Goal: Task Accomplishment & Management: Use online tool/utility

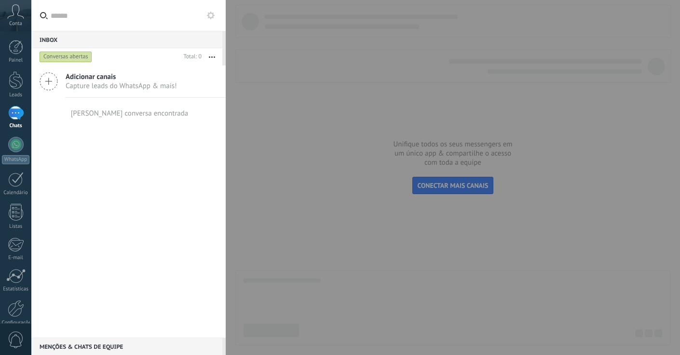
click at [314, 170] on div at bounding box center [340, 177] width 680 height 355
click at [19, 56] on link "Painel" at bounding box center [15, 52] width 31 height 24
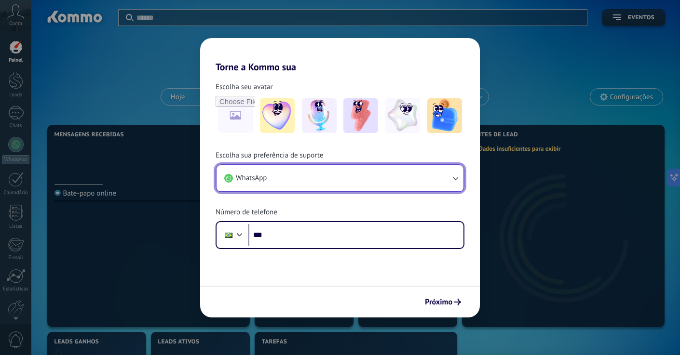
click at [278, 186] on button "WhatsApp" at bounding box center [339, 178] width 247 height 26
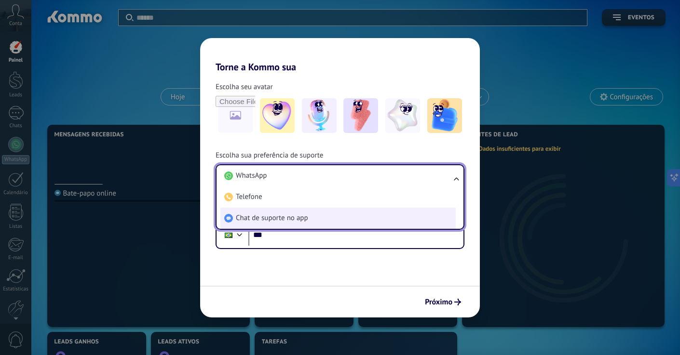
click at [263, 214] on span "Chat de suporte no app" at bounding box center [272, 219] width 72 height 10
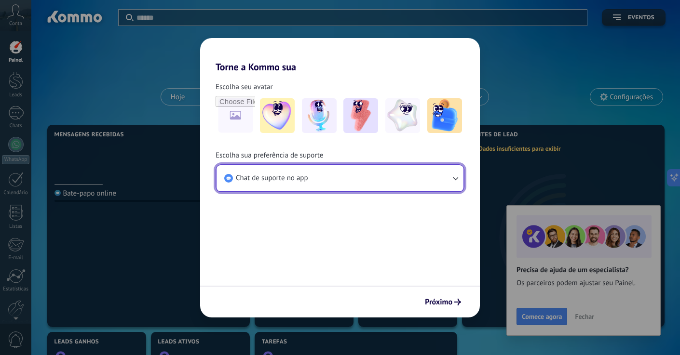
click at [337, 169] on button "Chat de suporte no app" at bounding box center [339, 178] width 247 height 26
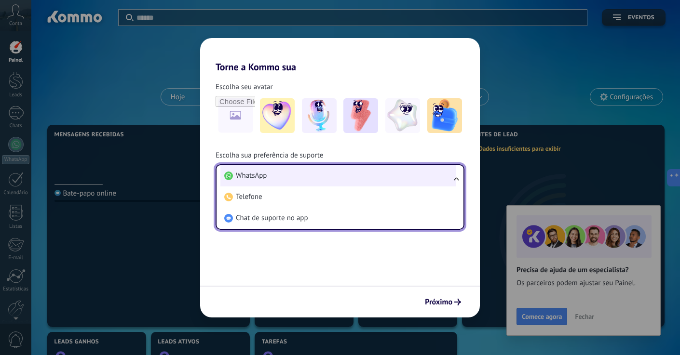
click at [282, 179] on li "WhatsApp" at bounding box center [337, 175] width 235 height 21
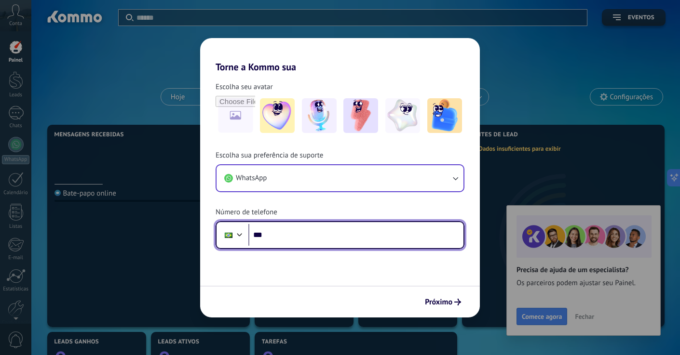
click at [274, 228] on input "***" at bounding box center [355, 235] width 215 height 22
type input "**********"
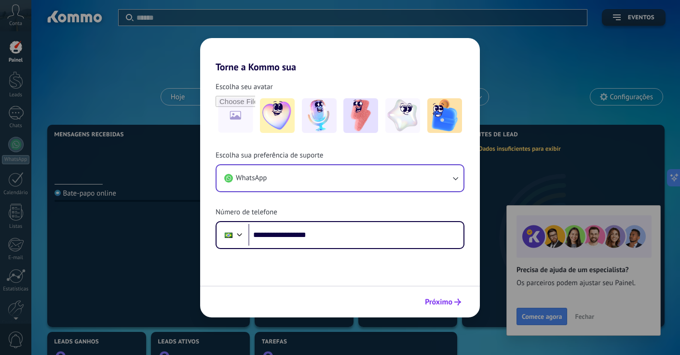
click at [442, 299] on span "Próximo" at bounding box center [438, 302] width 27 height 7
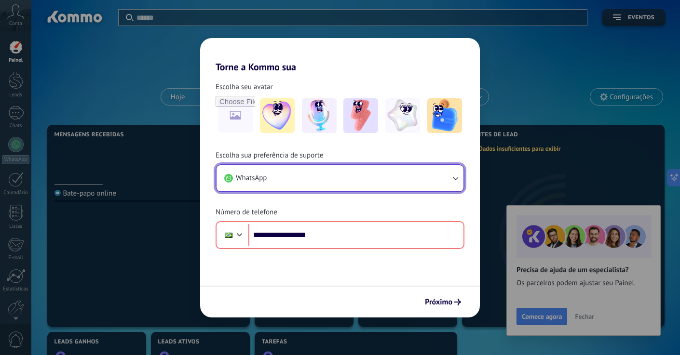
click at [289, 173] on button "WhatsApp" at bounding box center [339, 178] width 247 height 26
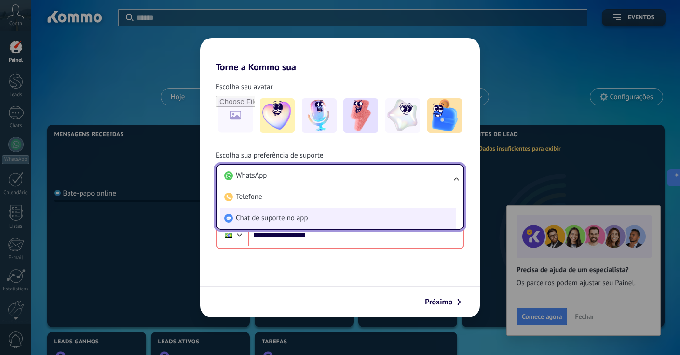
click at [258, 211] on li "Chat de suporte no app" at bounding box center [337, 218] width 235 height 21
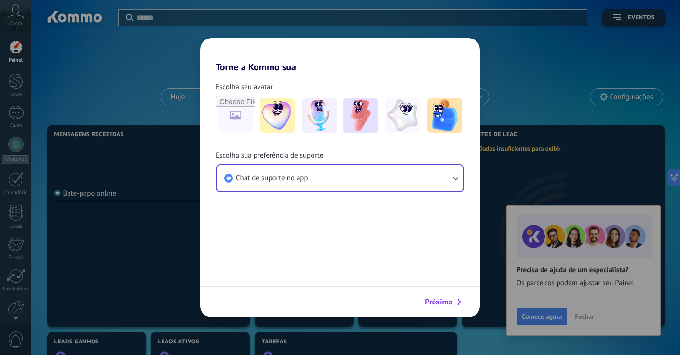
click at [452, 305] on span "Próximo" at bounding box center [438, 302] width 27 height 7
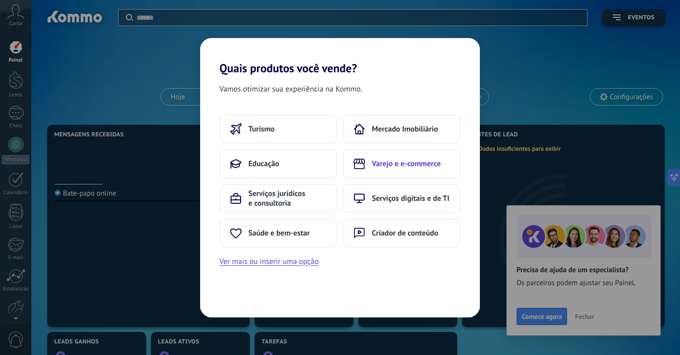
click at [358, 161] on icon at bounding box center [359, 164] width 12 height 11
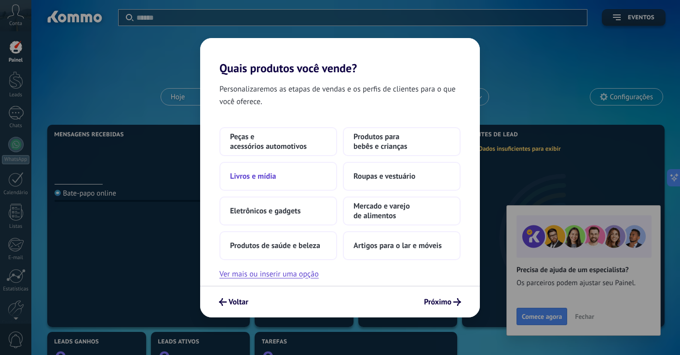
click at [298, 169] on button "Livros e mídia" at bounding box center [278, 176] width 118 height 29
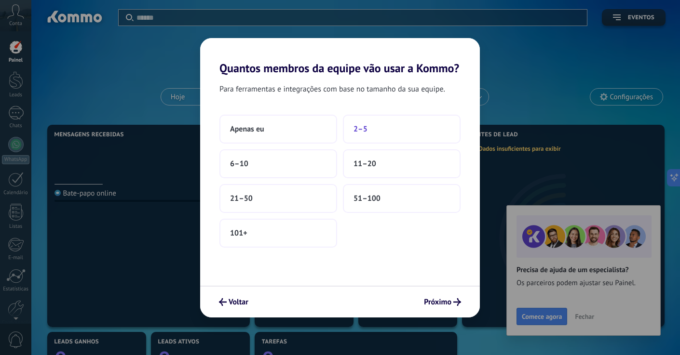
click at [371, 138] on button "2–5" at bounding box center [402, 129] width 118 height 29
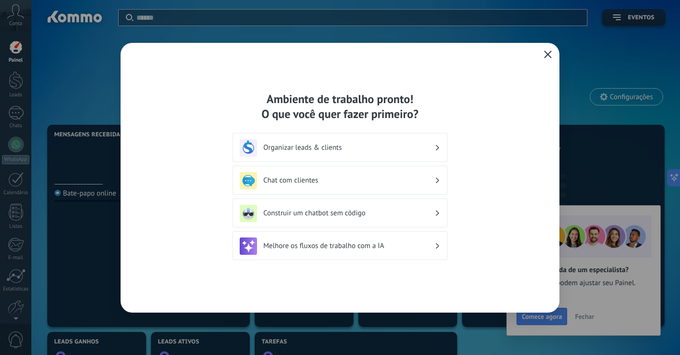
click at [272, 174] on div "Chat com clientes" at bounding box center [340, 180] width 200 height 17
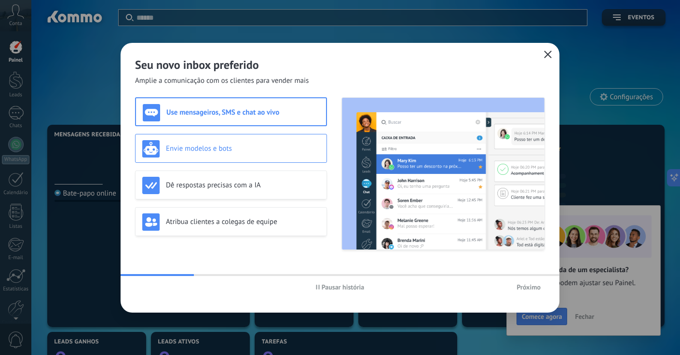
click at [210, 153] on h3 "Envie modelos e bots" at bounding box center [243, 148] width 154 height 9
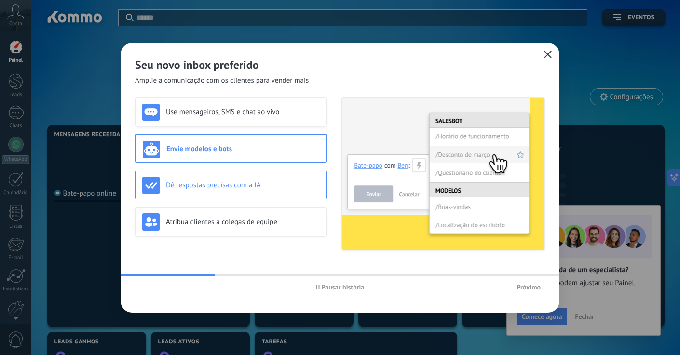
click at [207, 181] on h3 "Dê respostas precisas com a IA" at bounding box center [243, 185] width 154 height 9
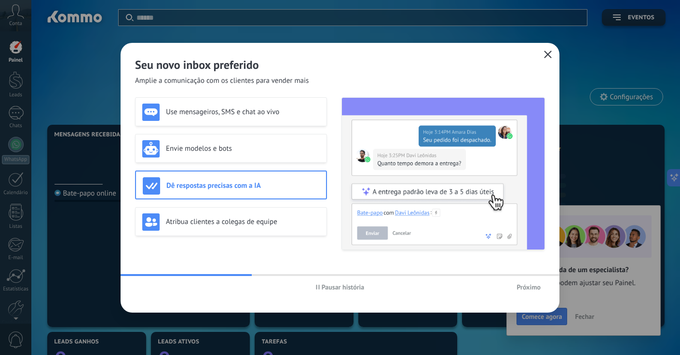
click at [532, 281] on button "Próximo" at bounding box center [528, 287] width 33 height 14
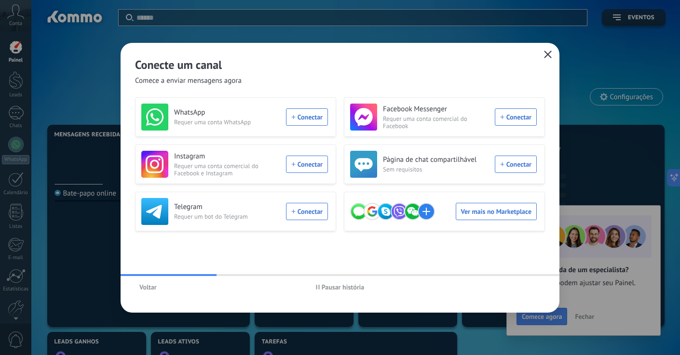
click at [549, 50] on button "button" at bounding box center [547, 54] width 13 height 13
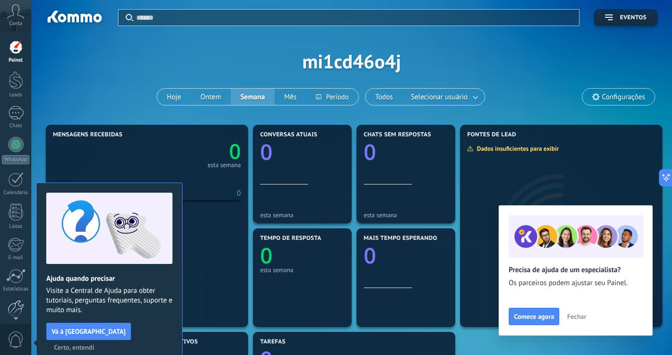
click at [15, 308] on div at bounding box center [16, 308] width 16 height 17
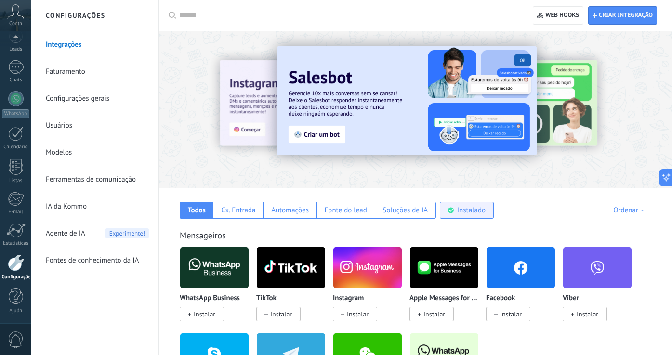
click at [442, 212] on div "Instalado" at bounding box center [467, 210] width 54 height 17
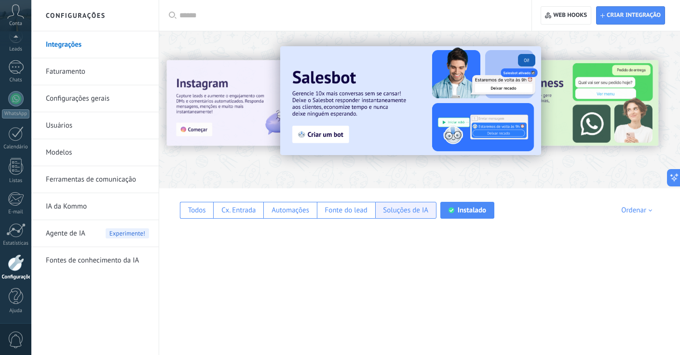
click at [416, 212] on div "Soluções de IA" at bounding box center [405, 210] width 45 height 9
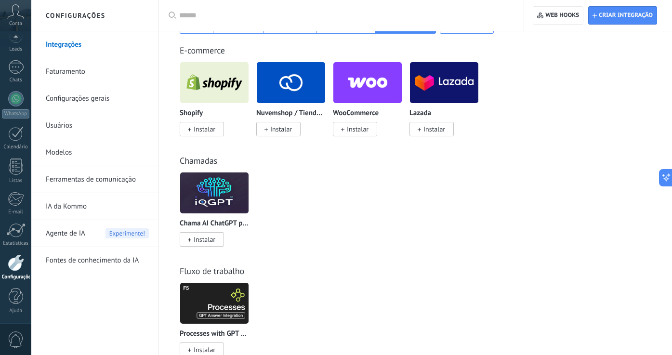
scroll to position [323, 0]
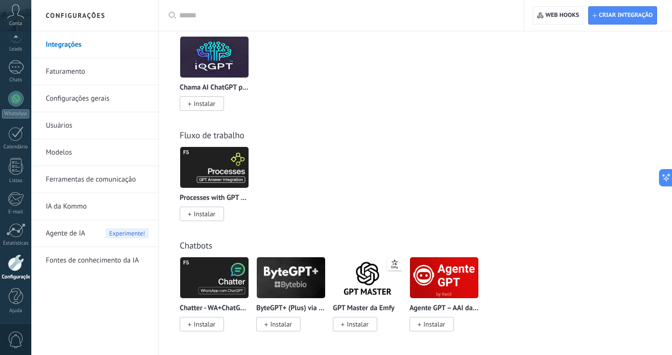
click at [453, 287] on img at bounding box center [444, 277] width 68 height 47
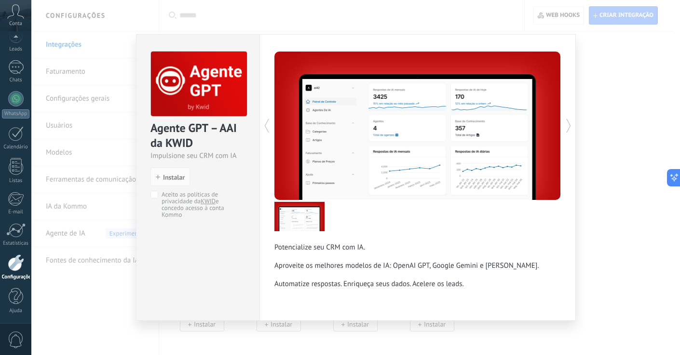
click at [174, 201] on span "Aceito as políticas de privacidade da KWID e concedo acesso à conta [PERSON_NAM…" at bounding box center [201, 204] width 80 height 27
click at [102, 224] on div "Agente GPT – AAI da KWID Impulsione seu CRM com IA install Instalar Aceito as p…" at bounding box center [355, 177] width 648 height 355
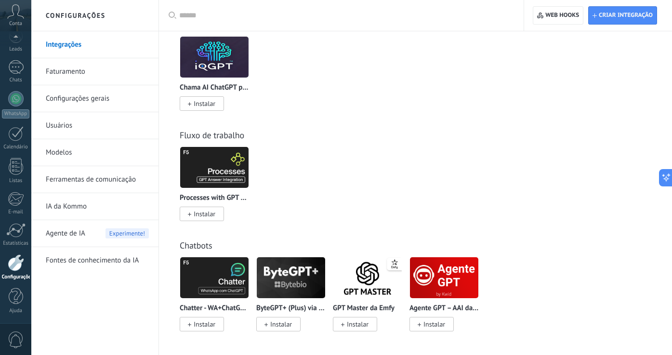
click at [92, 235] on div "Agente de IA Experimente!" at bounding box center [97, 233] width 103 height 27
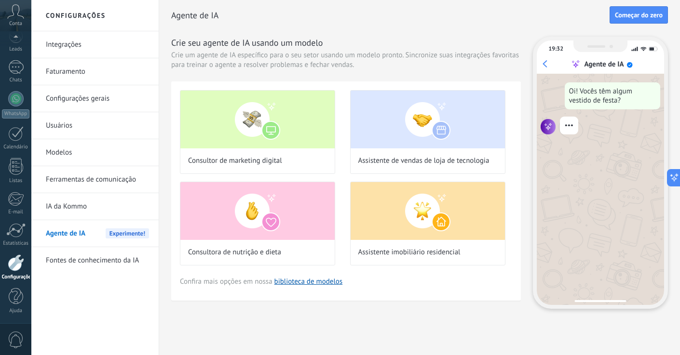
click at [110, 261] on link "Fontes de conhecimento da IA" at bounding box center [97, 260] width 103 height 27
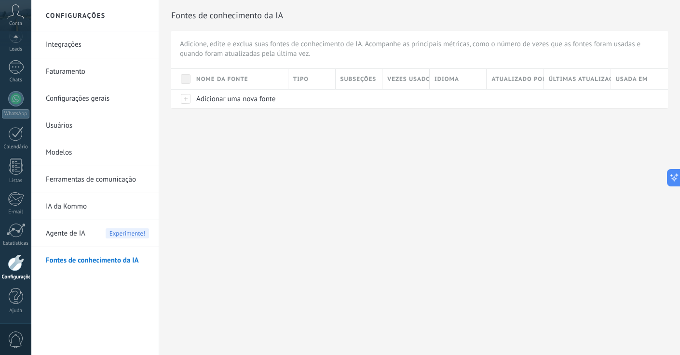
click at [62, 41] on link "Integrações" at bounding box center [97, 44] width 103 height 27
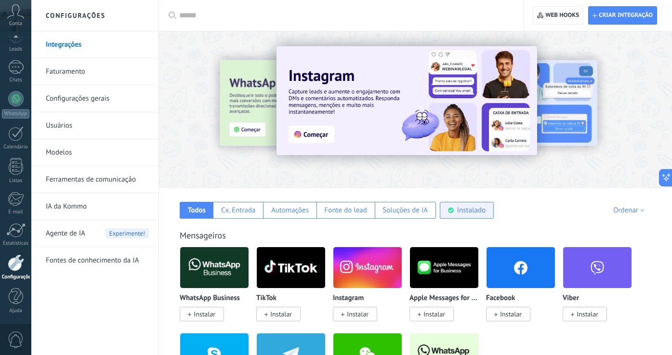
click at [473, 214] on div "Instalado" at bounding box center [471, 210] width 28 height 9
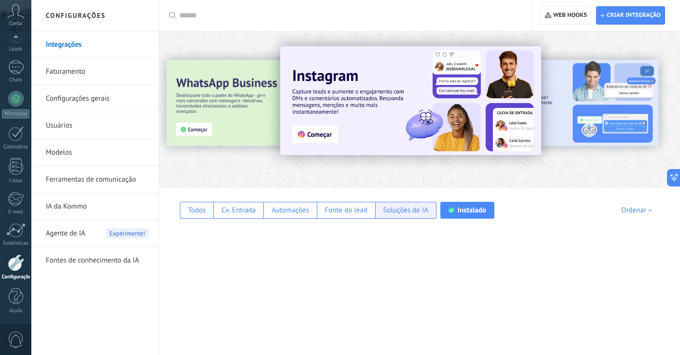
click at [412, 210] on div "Soluções de IA" at bounding box center [405, 210] width 45 height 9
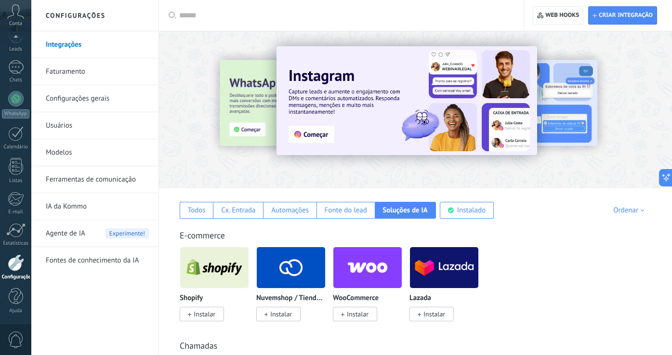
click at [275, 6] on div at bounding box center [344, 15] width 331 height 31
click at [271, 12] on input "text" at bounding box center [344, 16] width 331 height 10
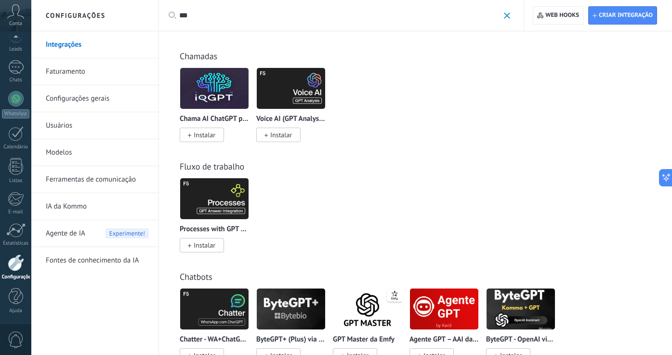
scroll to position [33, 0]
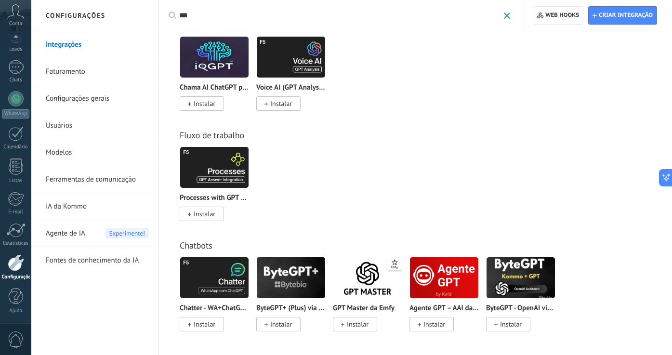
type input "***"
click at [444, 329] on span "Instalar" at bounding box center [432, 324] width 44 height 14
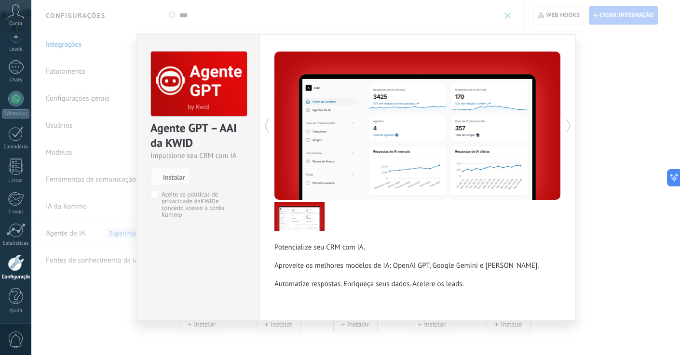
click at [178, 195] on span "Aceito as políticas de privacidade da KWID e concedo acesso à conta [PERSON_NAM…" at bounding box center [201, 204] width 80 height 27
click at [615, 229] on div "Agente GPT – AAI da KWID Impulsione seu CRM com IA install Instalar Aceito as p…" at bounding box center [355, 177] width 648 height 355
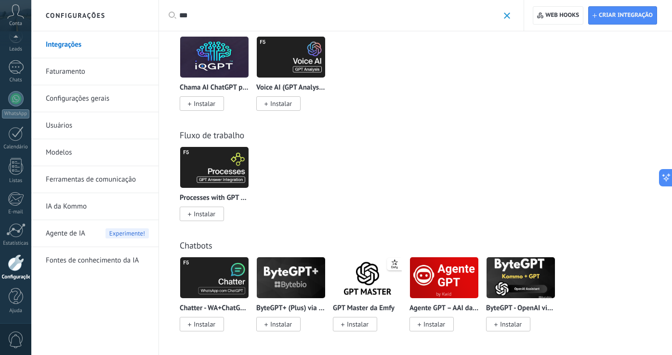
click at [284, 327] on span "Instalar" at bounding box center [281, 324] width 22 height 9
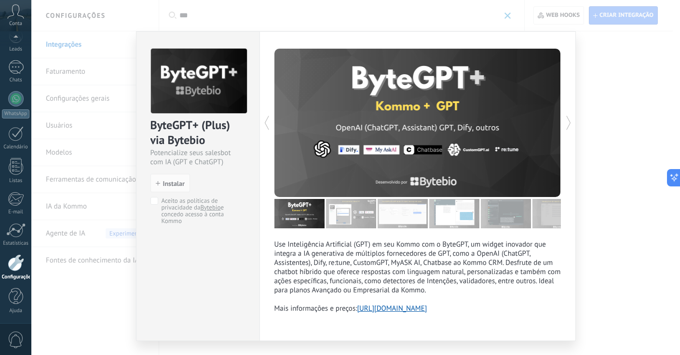
click at [596, 231] on div "ByteGPT+ (Plus) via Bytebio Potencialize seus salesbot com IA (GPT e ChatGPT) i…" at bounding box center [355, 177] width 648 height 355
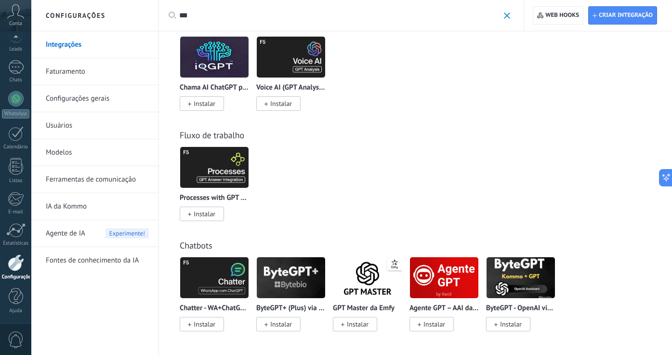
click at [437, 320] on span "Instalar" at bounding box center [435, 324] width 22 height 9
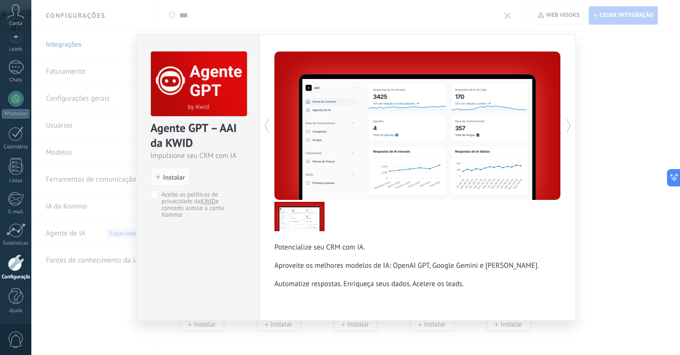
click at [174, 194] on span "Aceito as políticas de privacidade da KWID e concedo acesso à conta [PERSON_NAM…" at bounding box center [201, 204] width 80 height 27
click at [172, 180] on span "Instalar" at bounding box center [174, 177] width 22 height 7
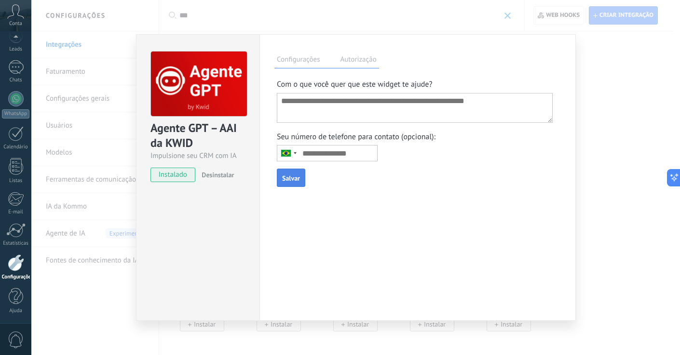
click at [288, 182] on span "Salvar" at bounding box center [291, 178] width 18 height 7
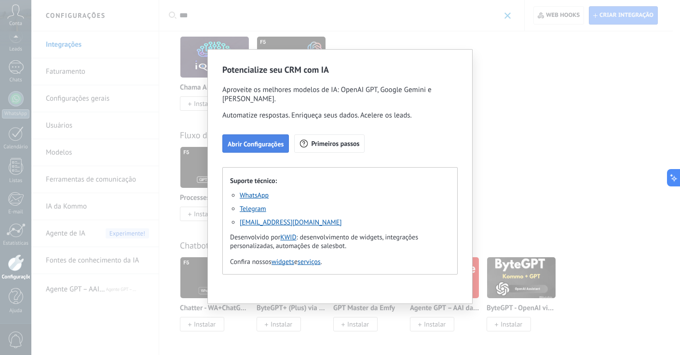
click at [273, 146] on span "Abrir Configurações" at bounding box center [255, 144] width 56 height 7
click at [272, 109] on p "Aproveite os melhores modelos de IA: OpenAI GPT, Google Gemini e [PERSON_NAME]." at bounding box center [339, 98] width 235 height 26
click at [193, 200] on div "Potencialize seu CRM com IA Aproveite os melhores modelos de IA: OpenAI GPT, Go…" at bounding box center [340, 177] width 680 height 355
